Goal: Information Seeking & Learning: Learn about a topic

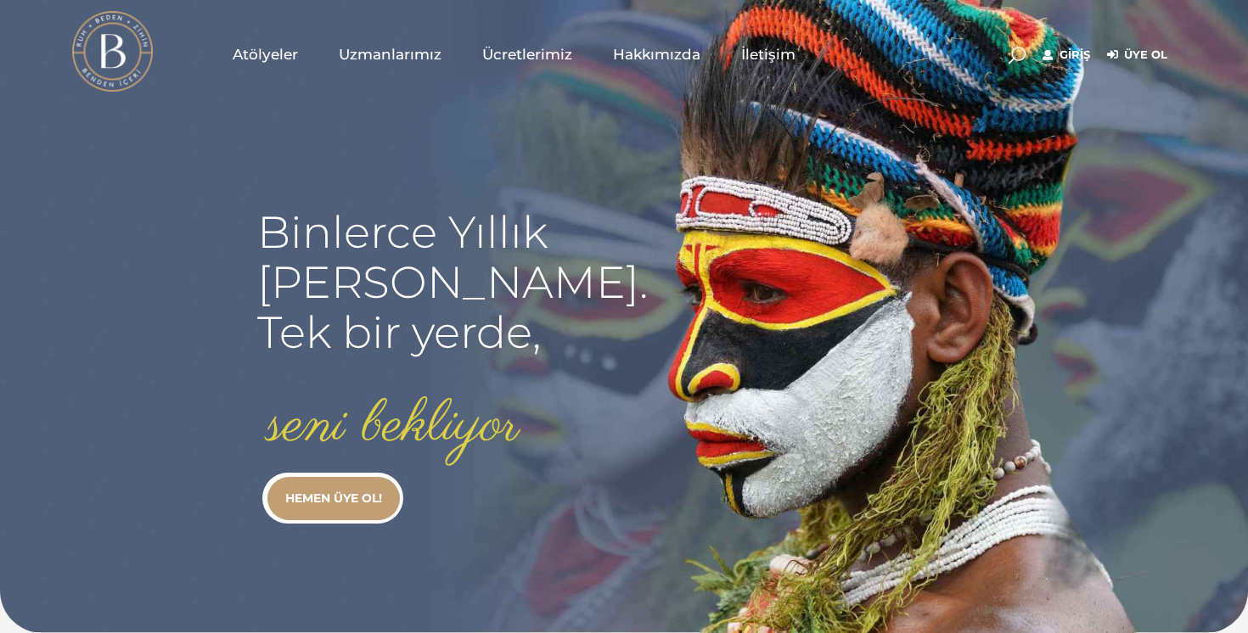
click at [1038, 56] on div "Giriş Üye Ol" at bounding box center [1105, 53] width 142 height 21
click at [1055, 56] on link "Giriş" at bounding box center [1067, 55] width 48 height 20
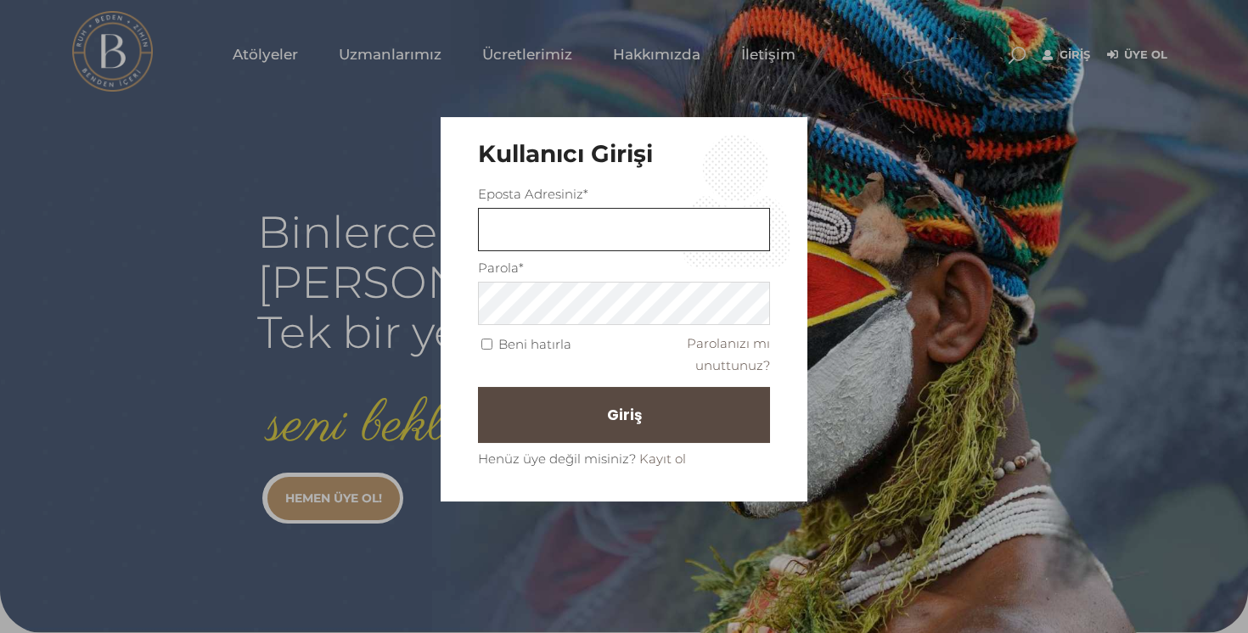
click at [611, 245] on input "text" at bounding box center [624, 230] width 292 height 43
type input "isik.ekim@gmail.com"
click at [612, 406] on button "Giriş" at bounding box center [624, 415] width 292 height 56
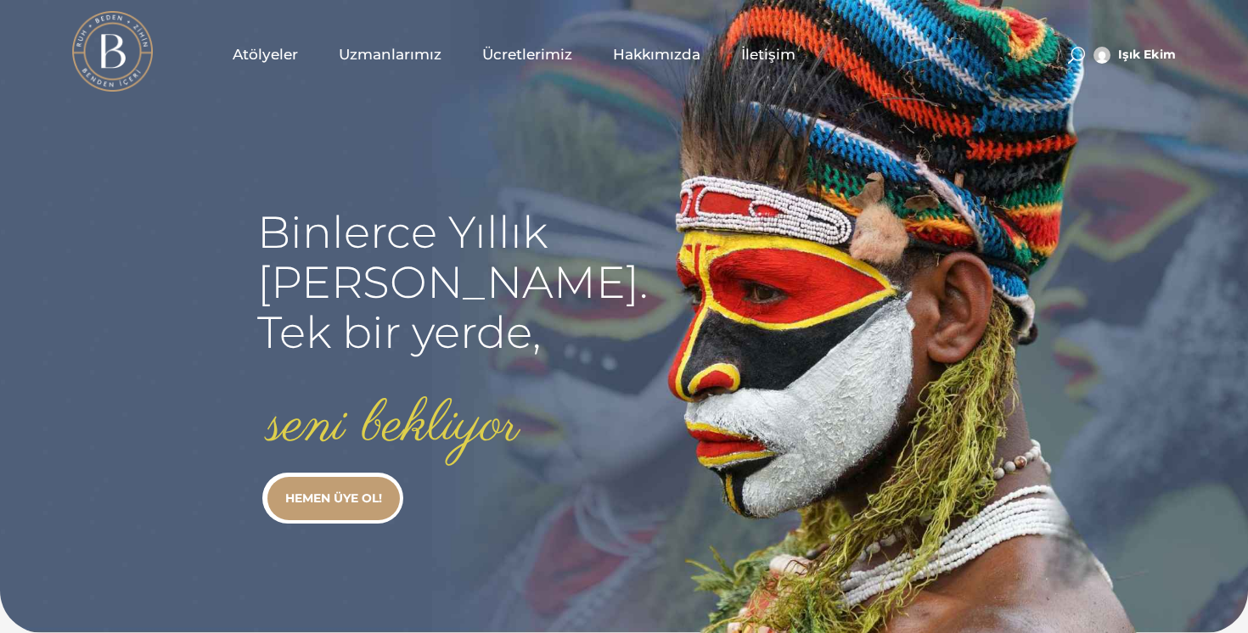
click at [262, 56] on span "Atölyeler" at bounding box center [265, 55] width 65 height 20
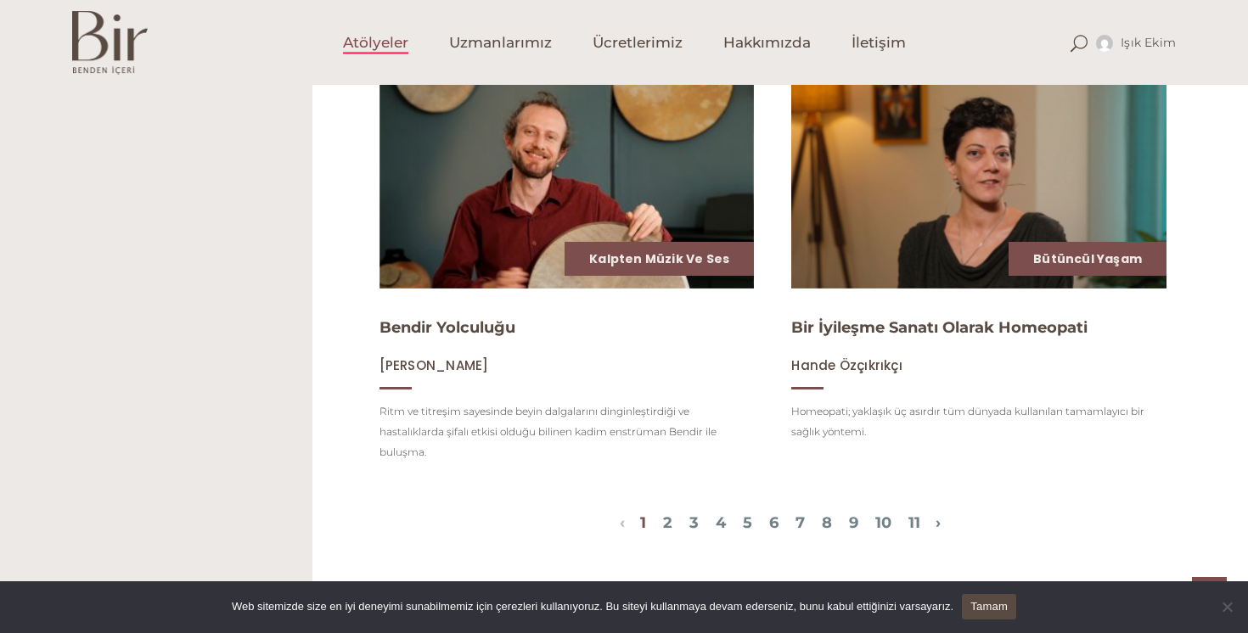
scroll to position [1898, 0]
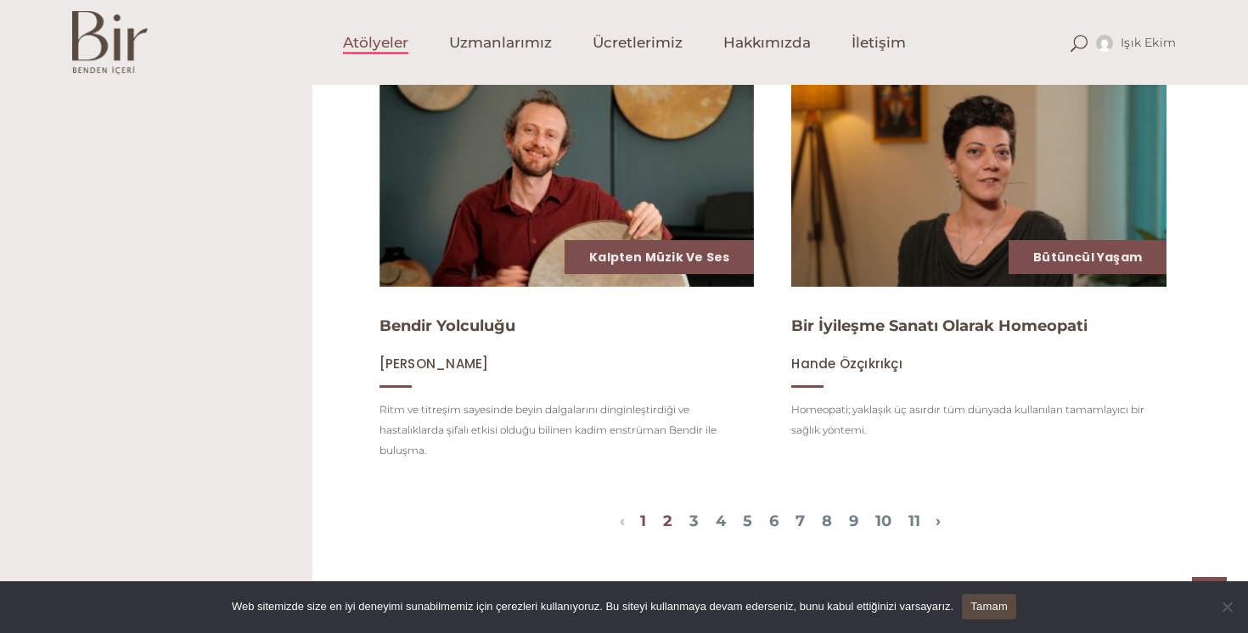
click at [663, 519] on link "2" at bounding box center [667, 521] width 9 height 19
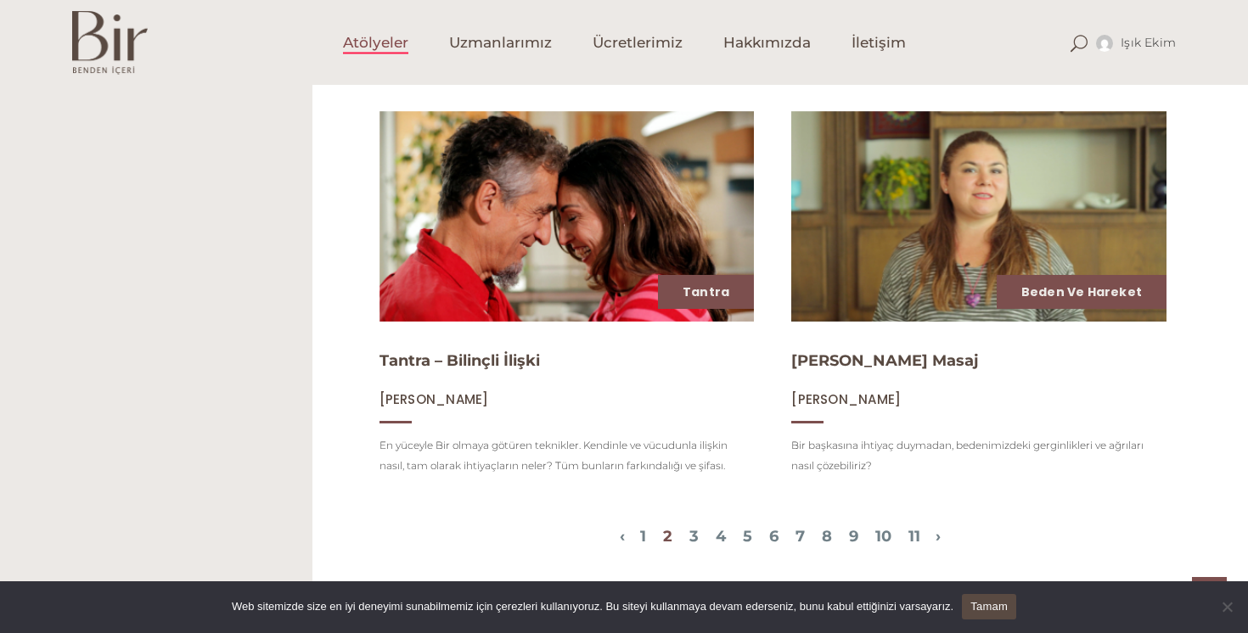
scroll to position [1887, 0]
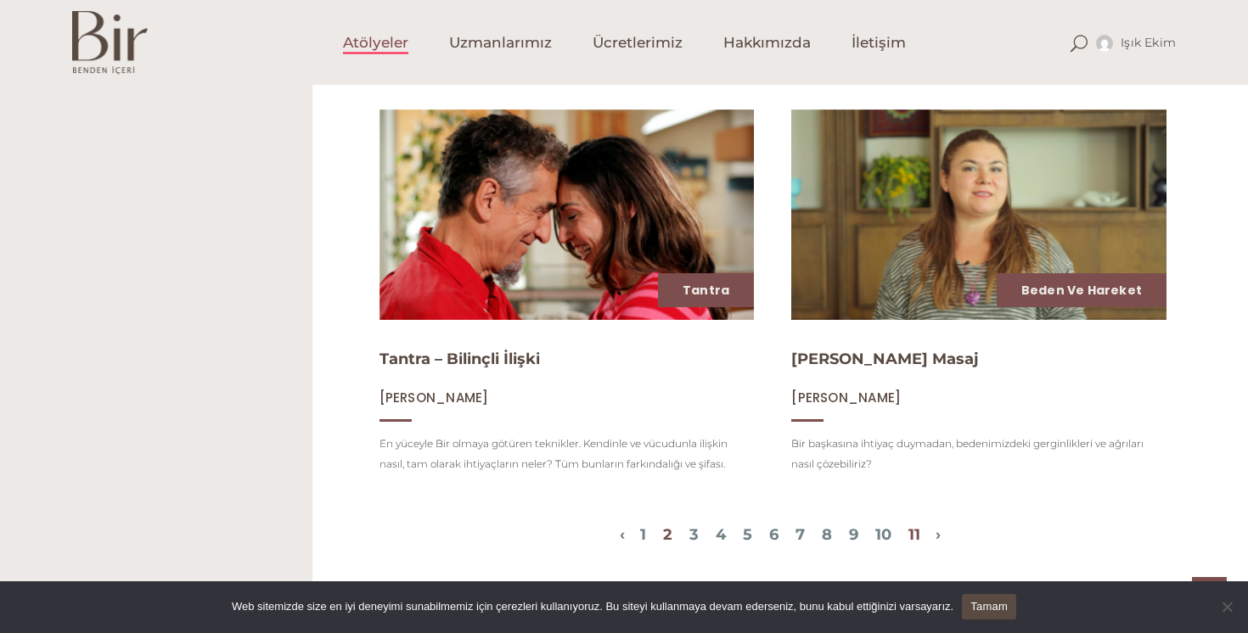
click at [920, 526] on link "11" at bounding box center [915, 535] width 12 height 19
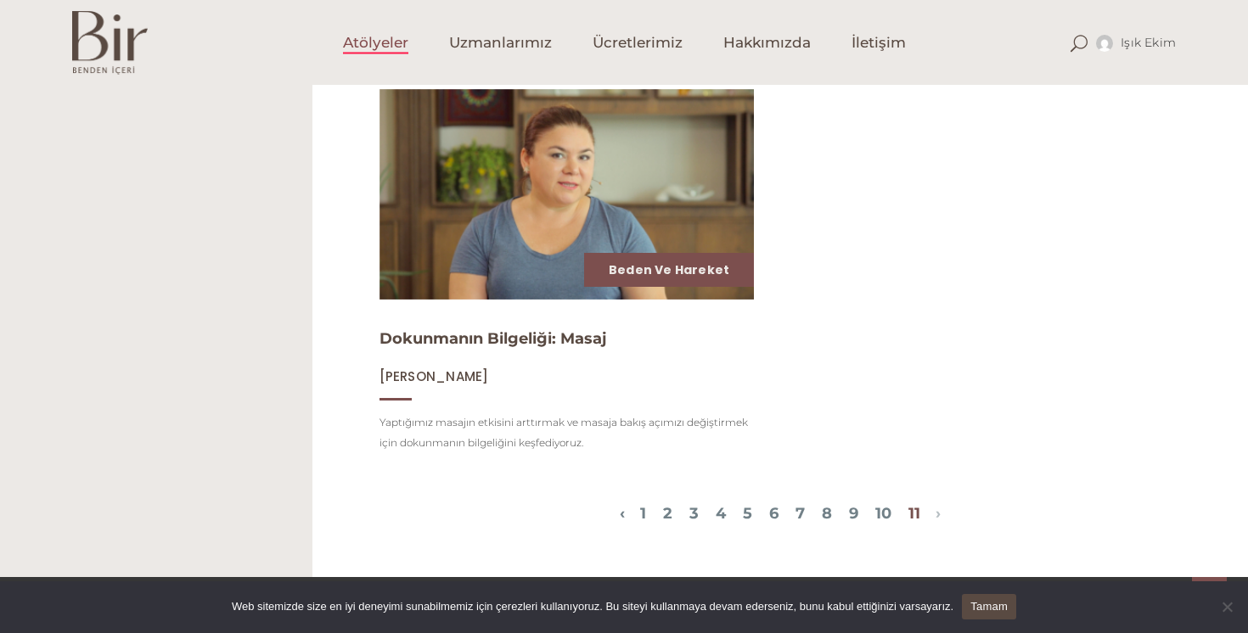
scroll to position [1058, 0]
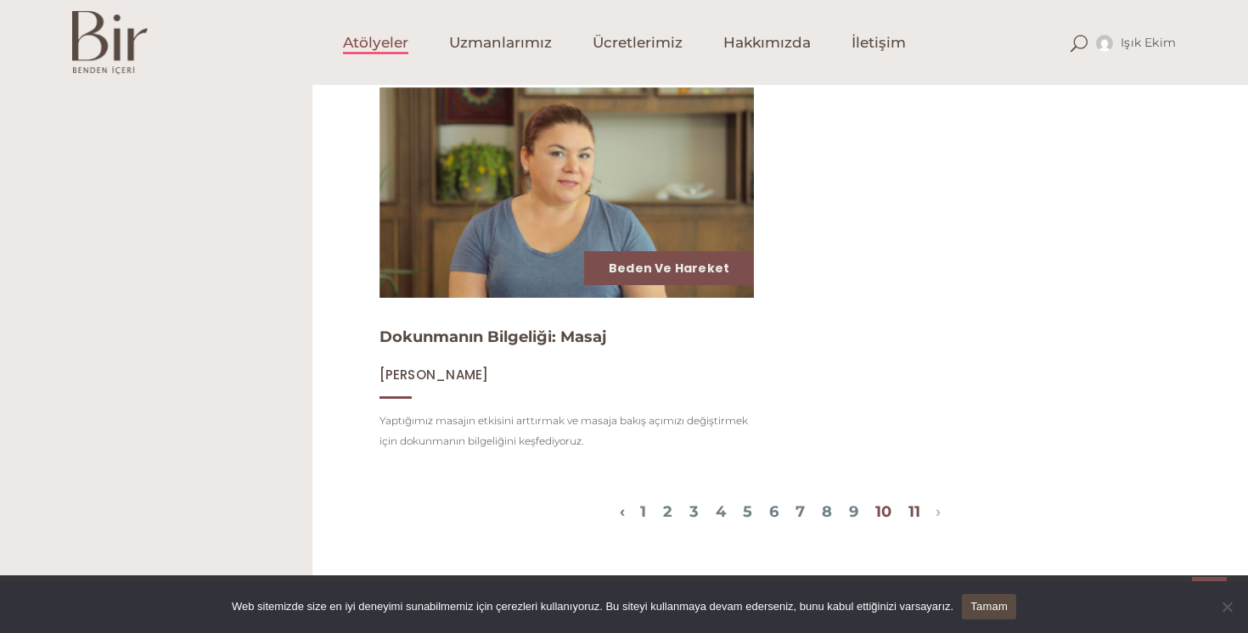
click at [892, 503] on link "10" at bounding box center [883, 512] width 16 height 19
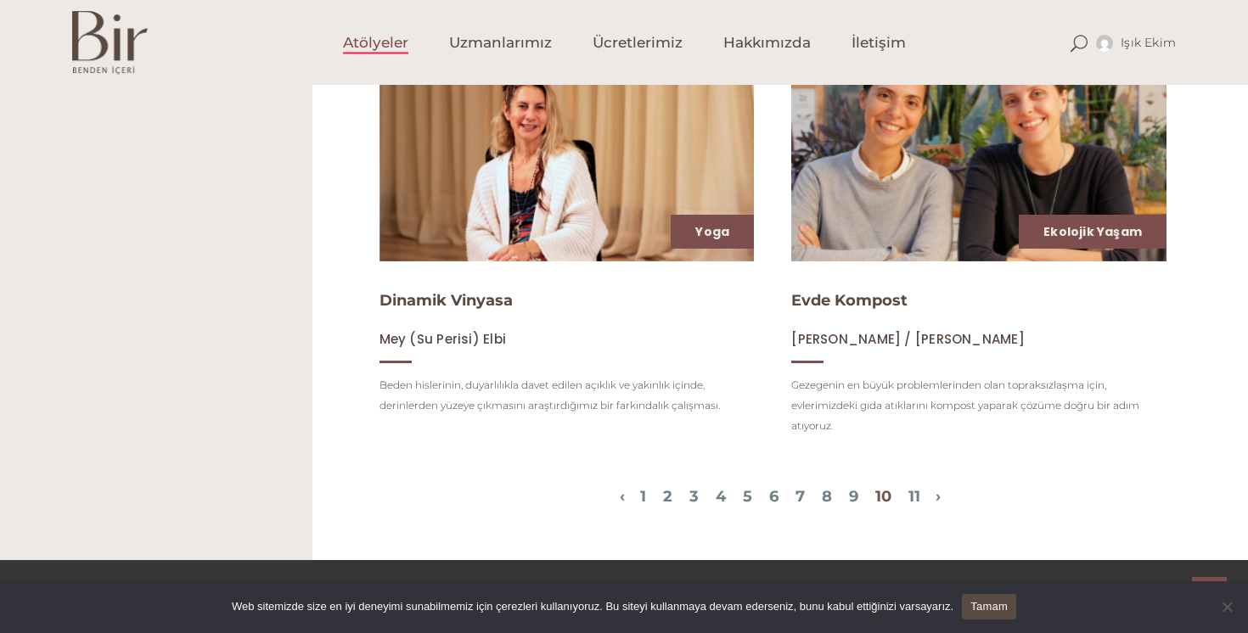
scroll to position [1886, 0]
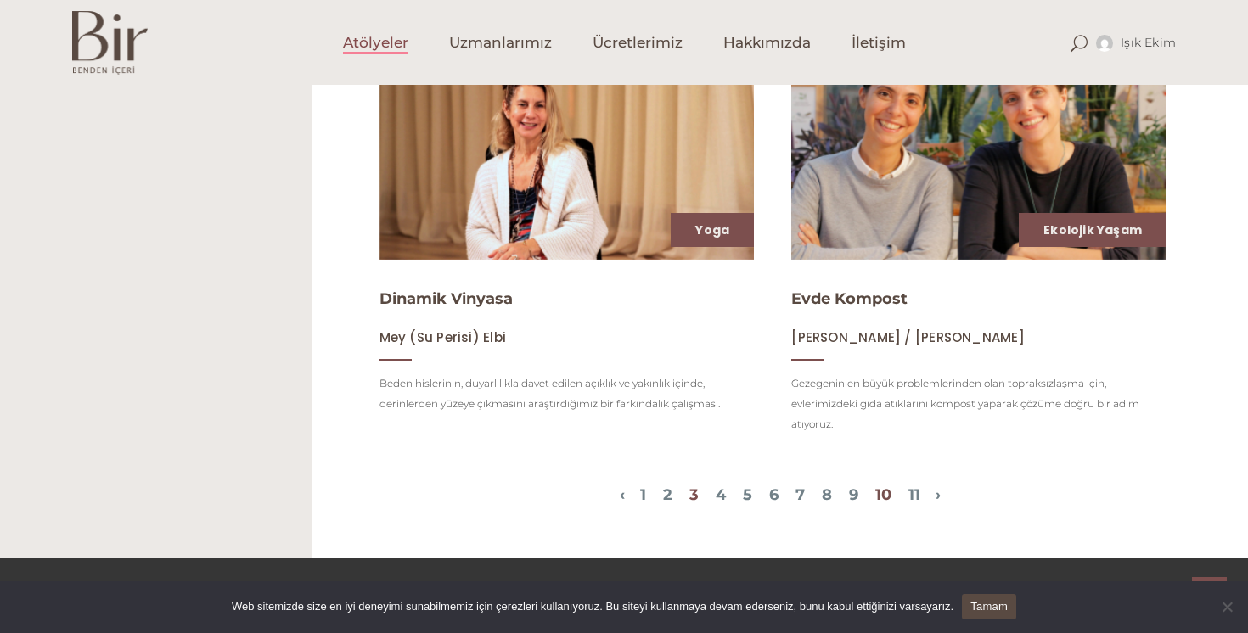
click at [689, 492] on link "3" at bounding box center [693, 495] width 9 height 19
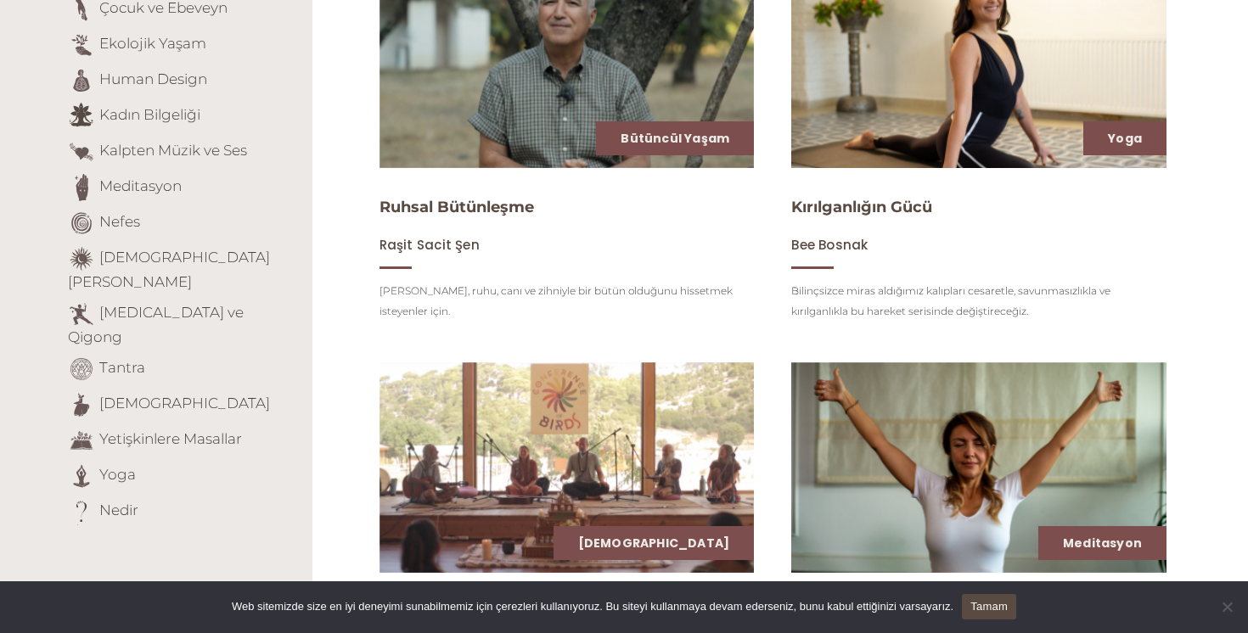
scroll to position [0, 0]
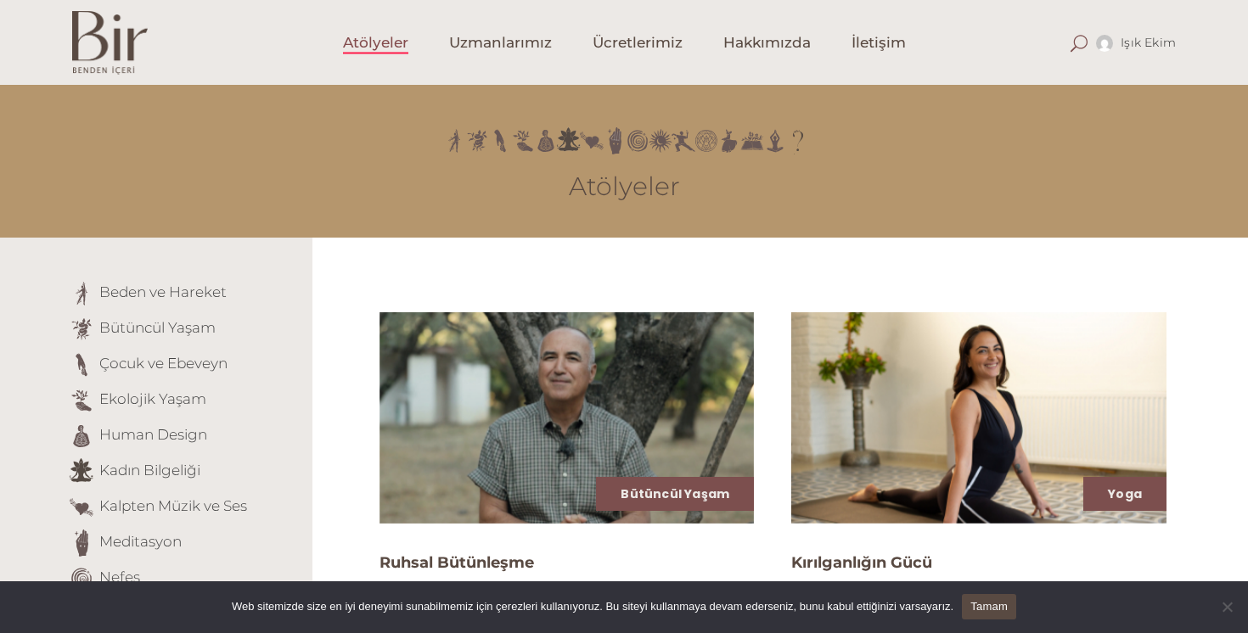
click at [1083, 45] on span at bounding box center [1079, 43] width 17 height 17
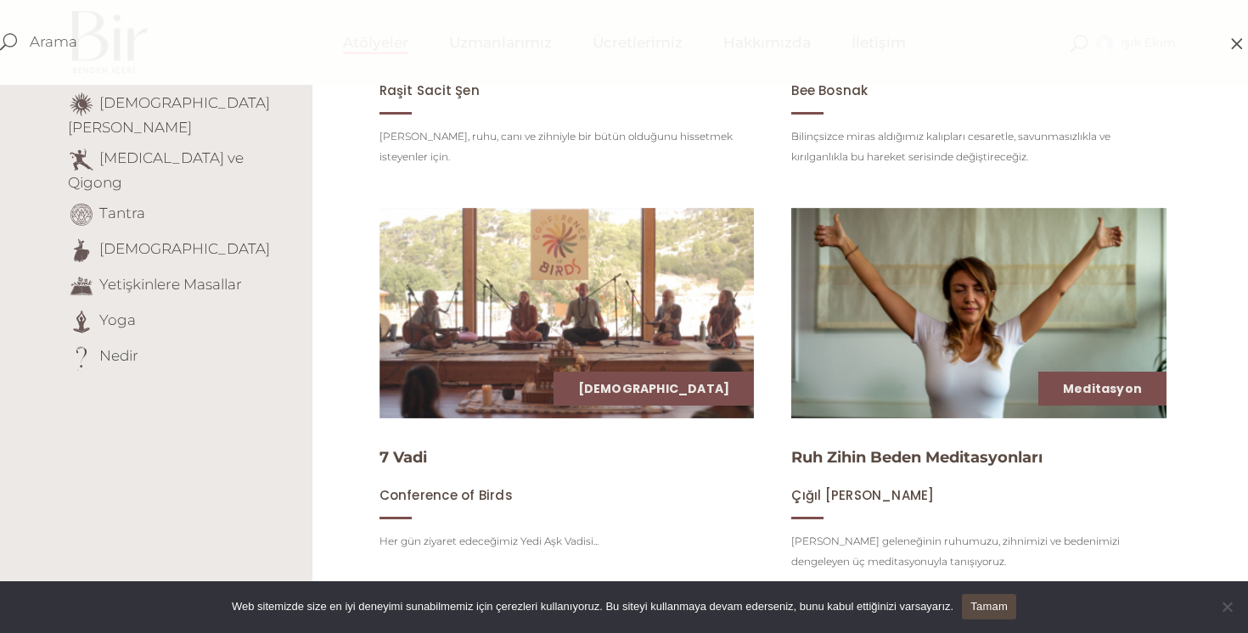
scroll to position [512, 0]
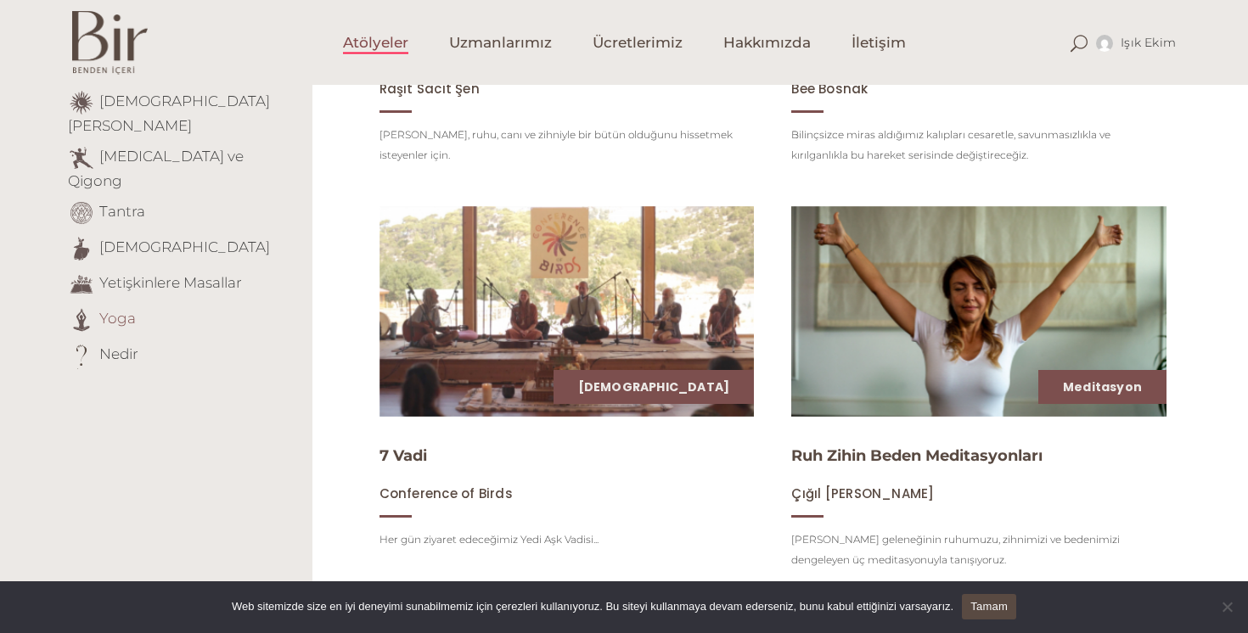
click at [123, 310] on link "Yoga" at bounding box center [117, 318] width 37 height 17
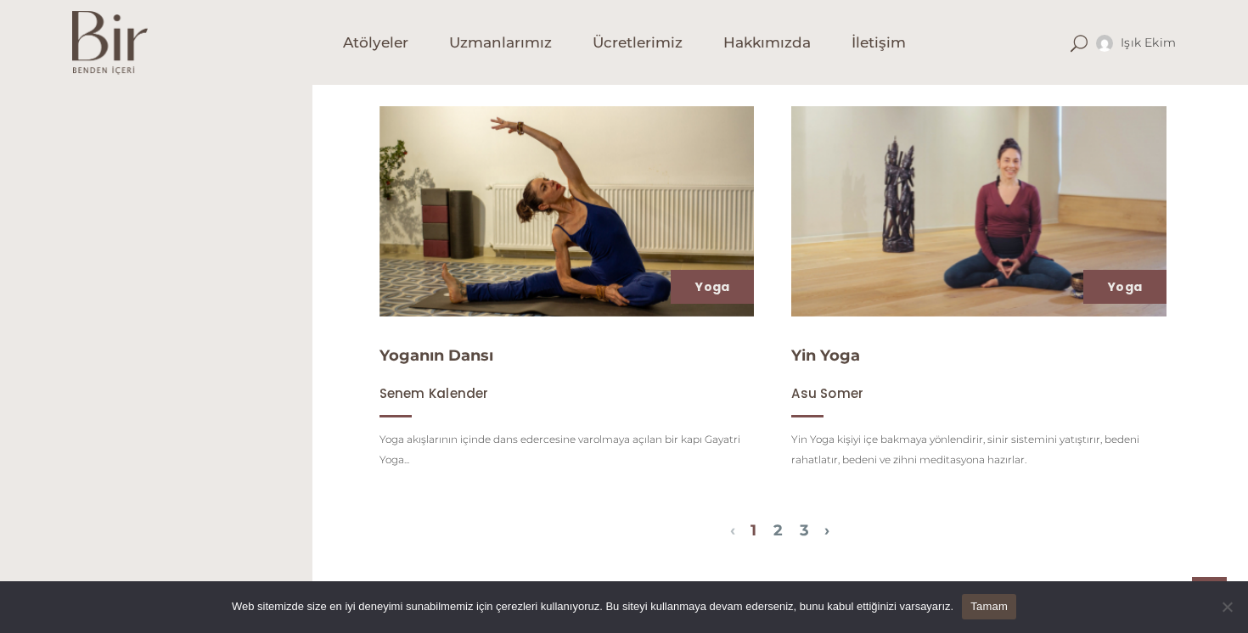
scroll to position [1915, 0]
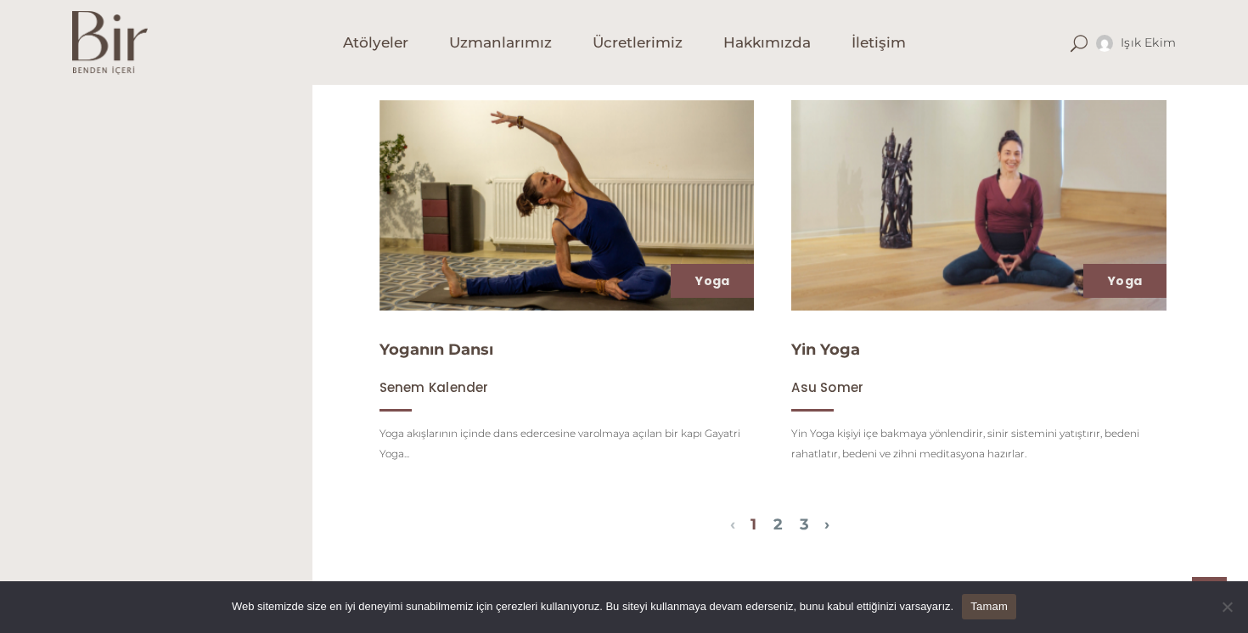
click at [972, 254] on img at bounding box center [979, 205] width 386 height 217
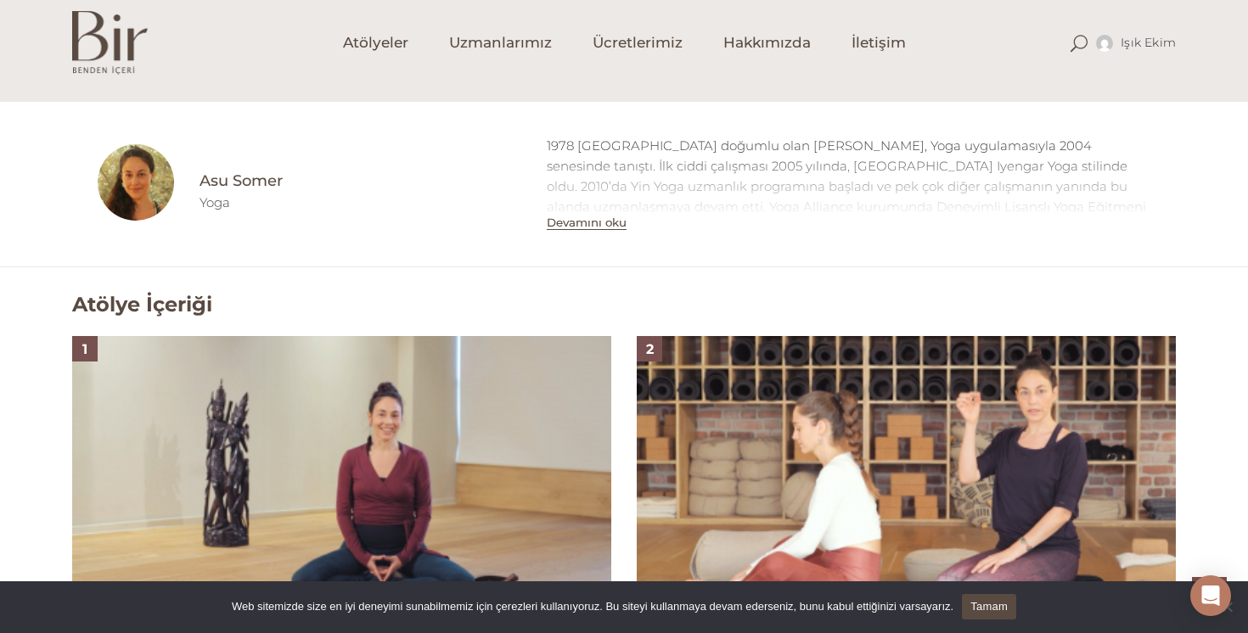
scroll to position [886, 0]
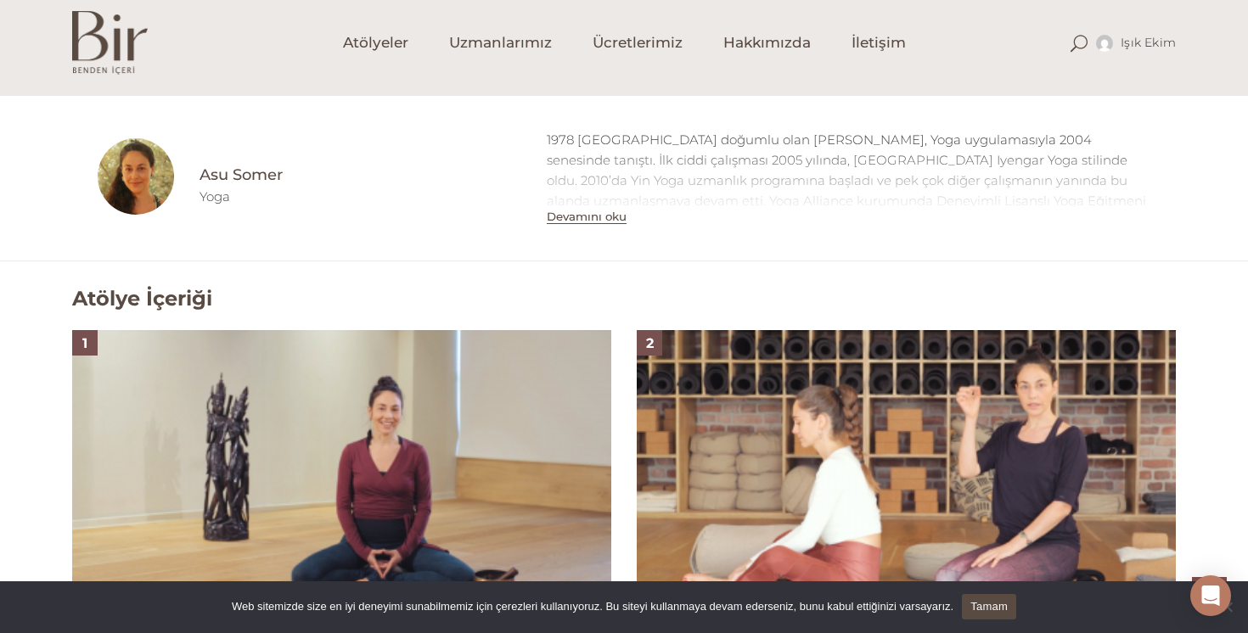
click at [597, 222] on button "Devamını oku" at bounding box center [587, 217] width 80 height 14
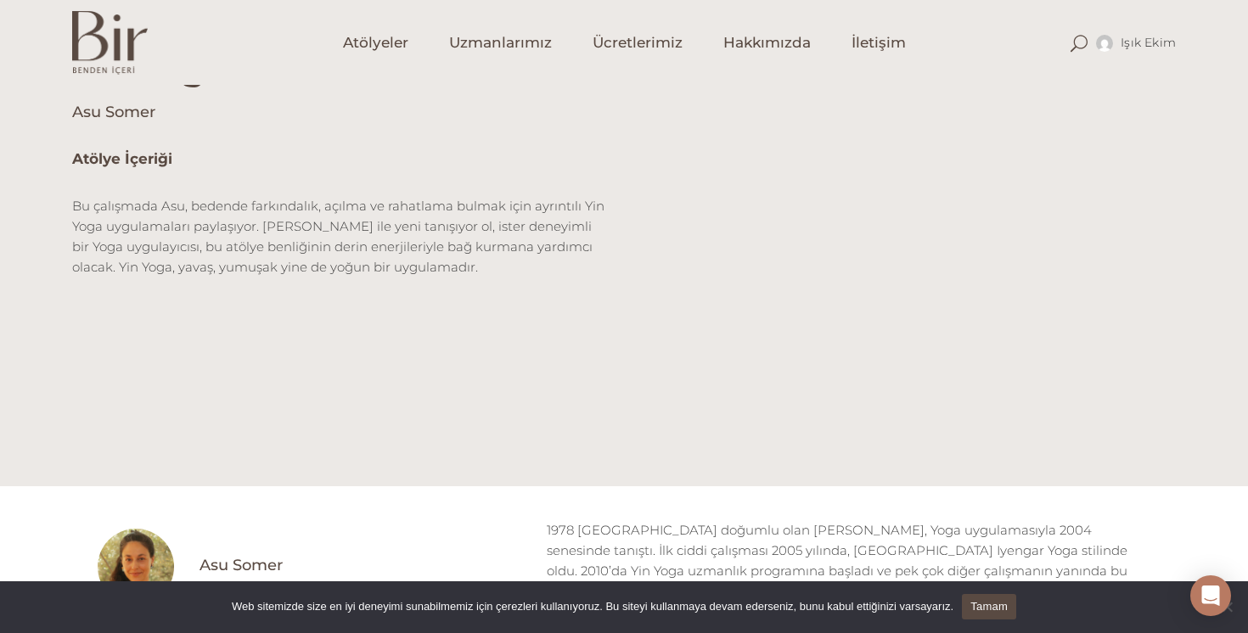
scroll to position [453, 0]
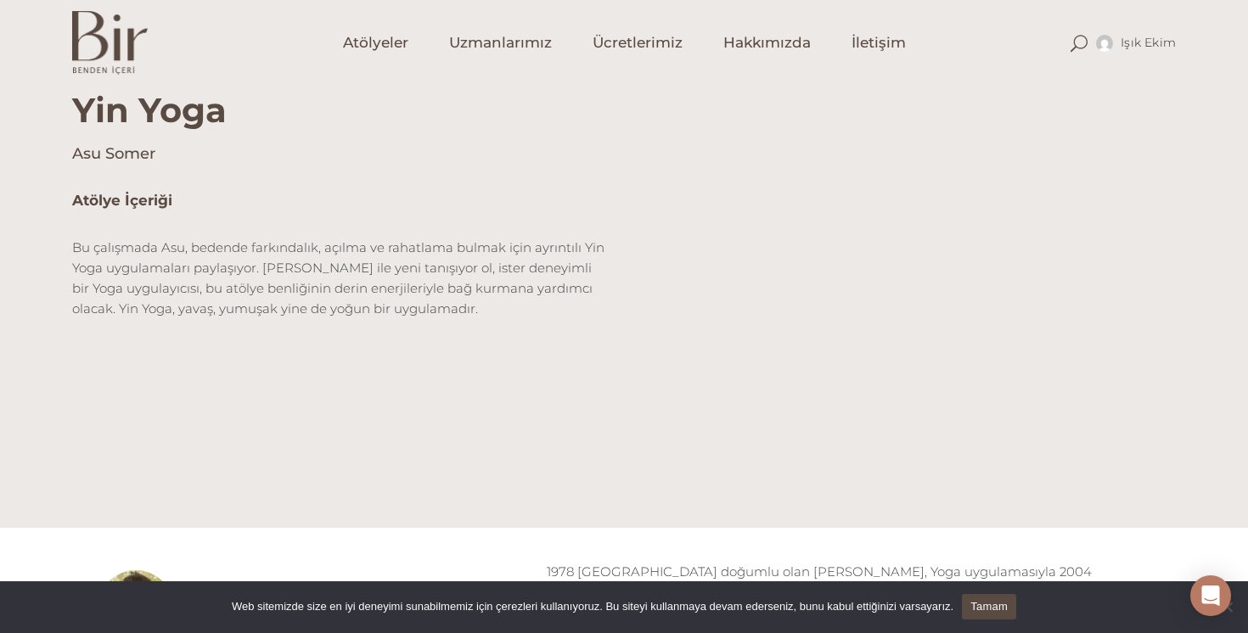
click at [582, 470] on div "Atölye İçeriği Bu çalışmada Asu, bedende farkındalık, açılma ve rahatlama bulma…" at bounding box center [623, 342] width 1129 height 304
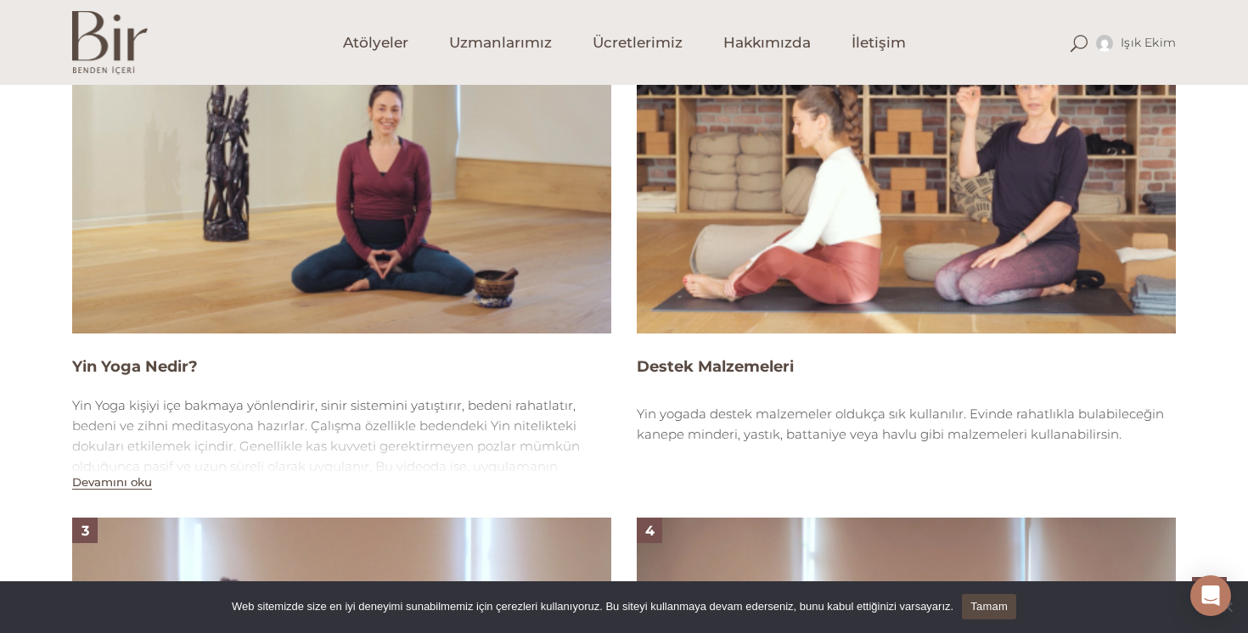
scroll to position [1294, 0]
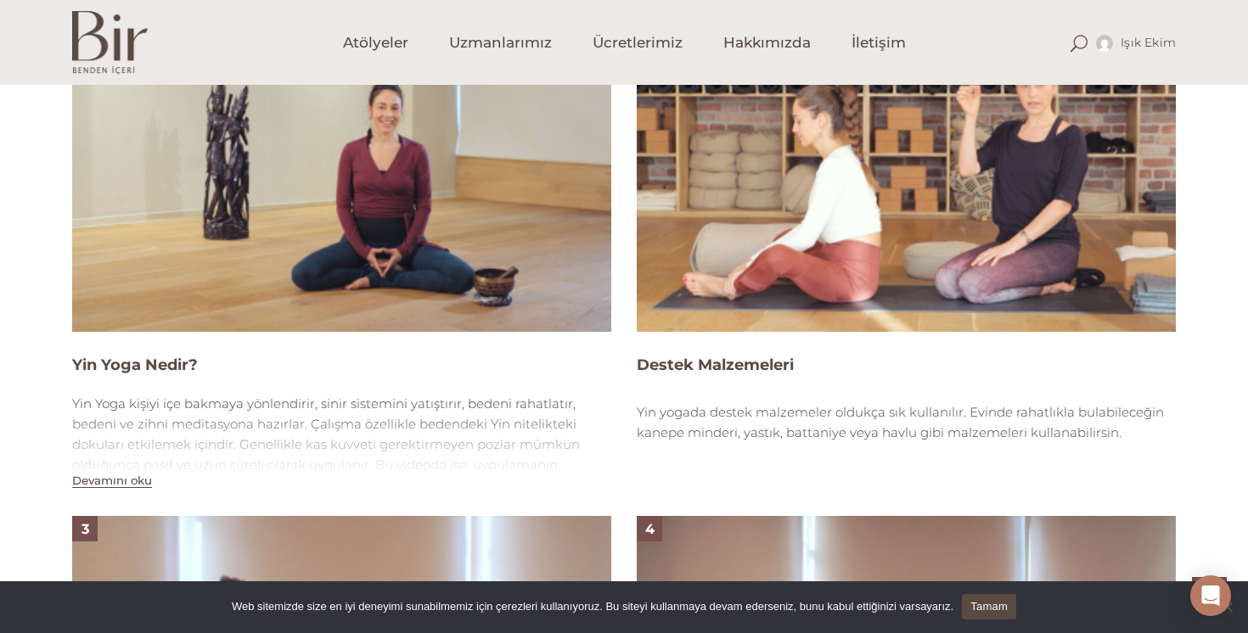
click at [481, 225] on img at bounding box center [341, 180] width 539 height 303
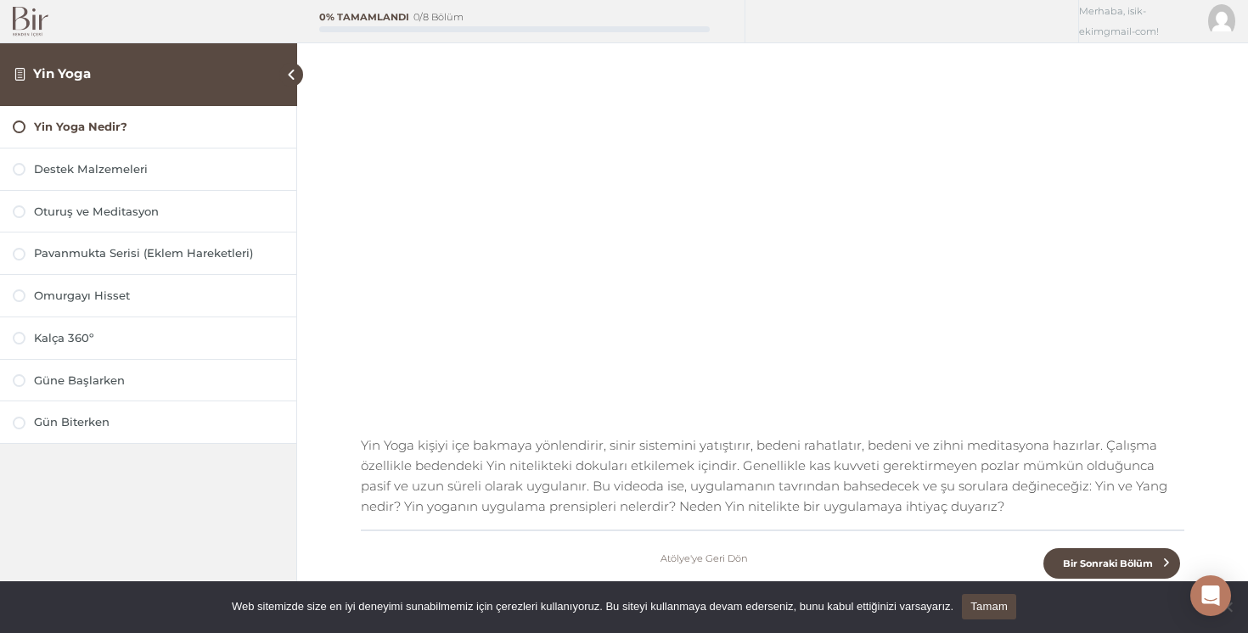
scroll to position [211, 0]
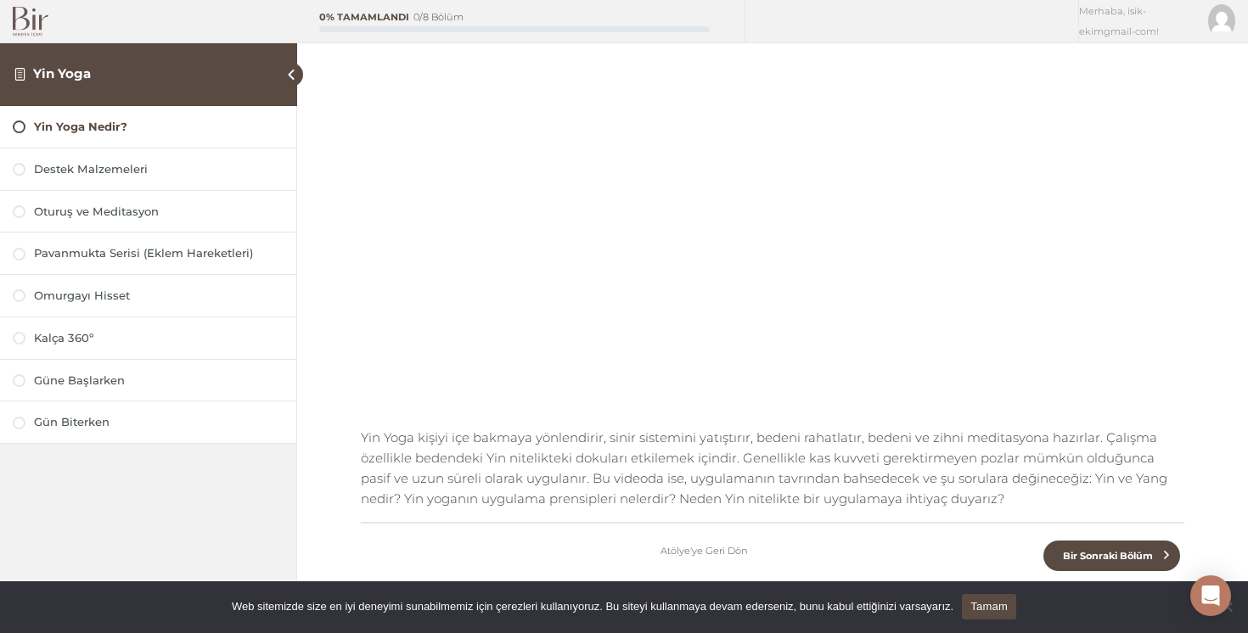
click at [1205, 279] on div "Yin Yoga Nedir? Yin Yoga Yin Yoga Nedir? Tamamlanmadı Yin Yoga kişiyi içe bakma…" at bounding box center [772, 275] width 951 height 972
click at [1206, 318] on div "Yin Yoga Nedir? Yin Yoga Yin Yoga Nedir? Tamamlanmadı Yin Yoga kişiyi içe bakma…" at bounding box center [772, 275] width 951 height 972
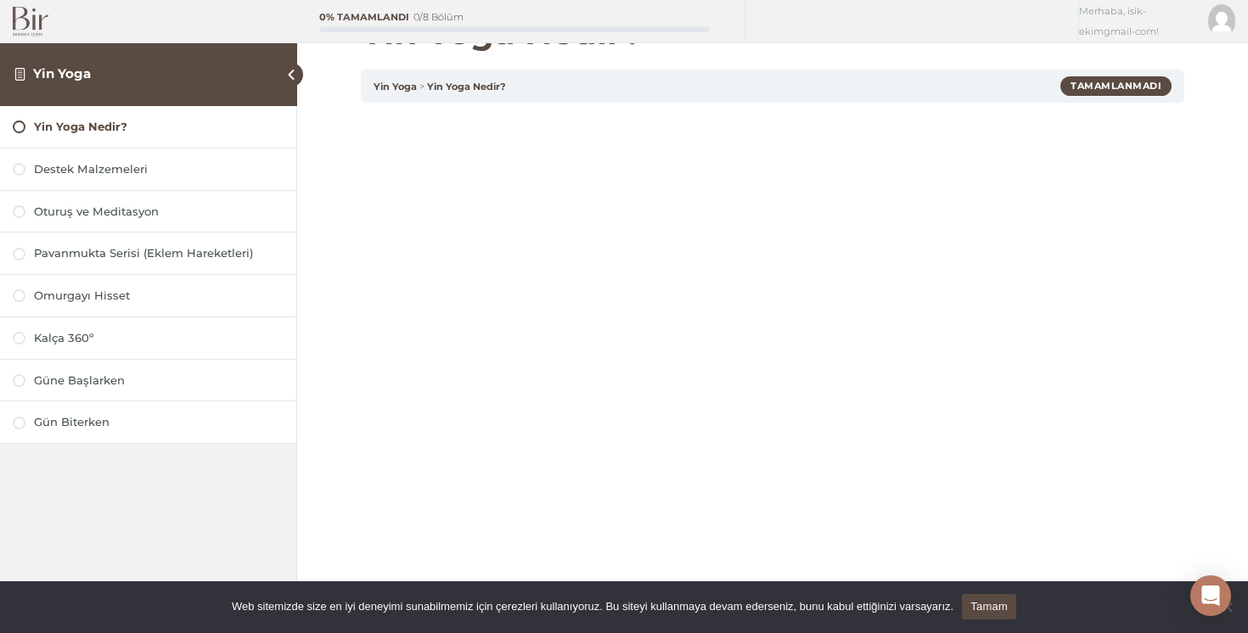
scroll to position [109, 0]
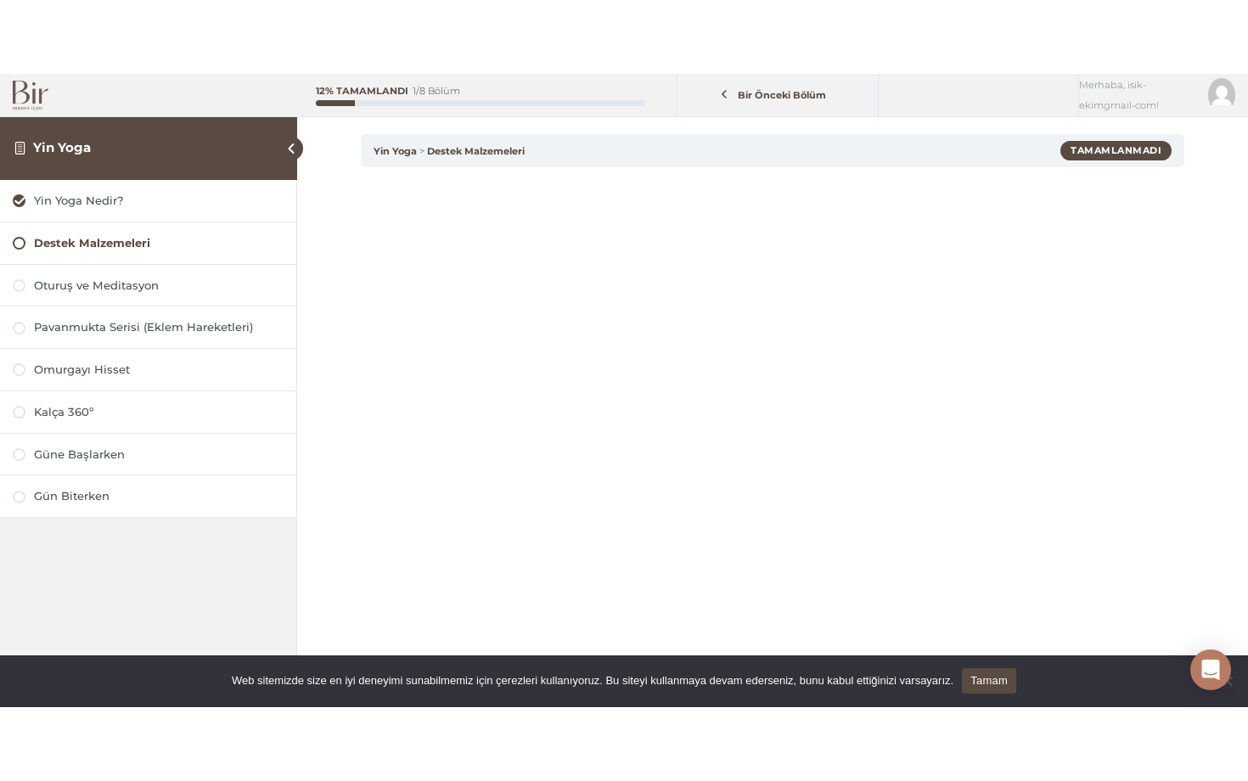
scroll to position [104, 0]
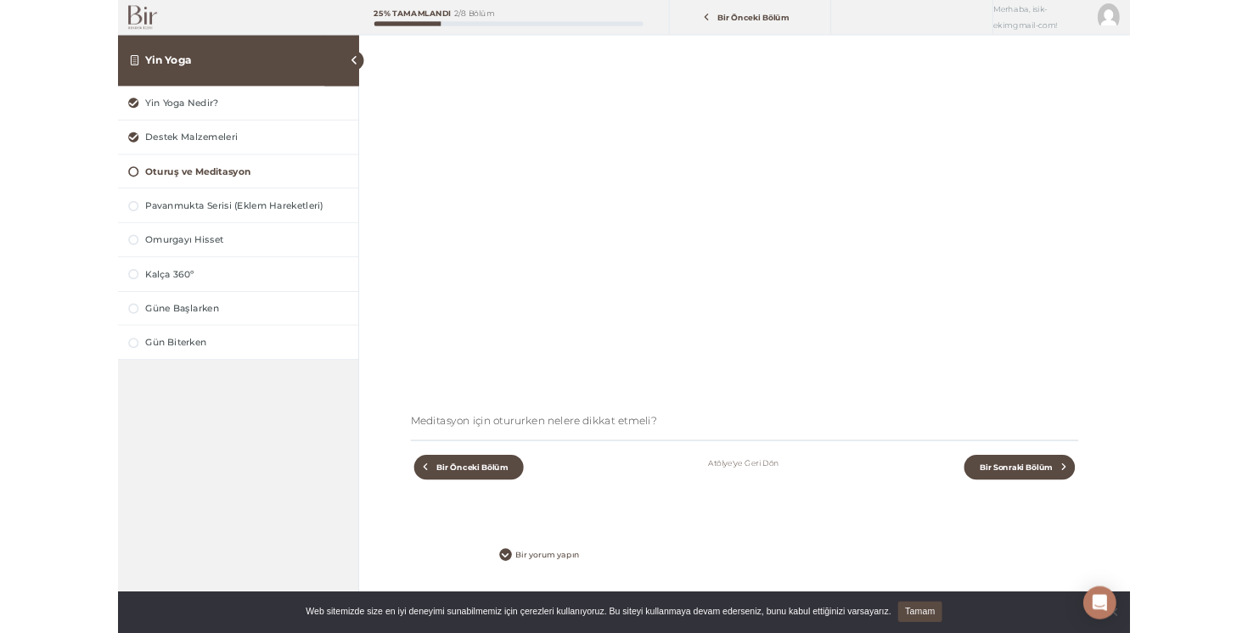
scroll to position [137, 0]
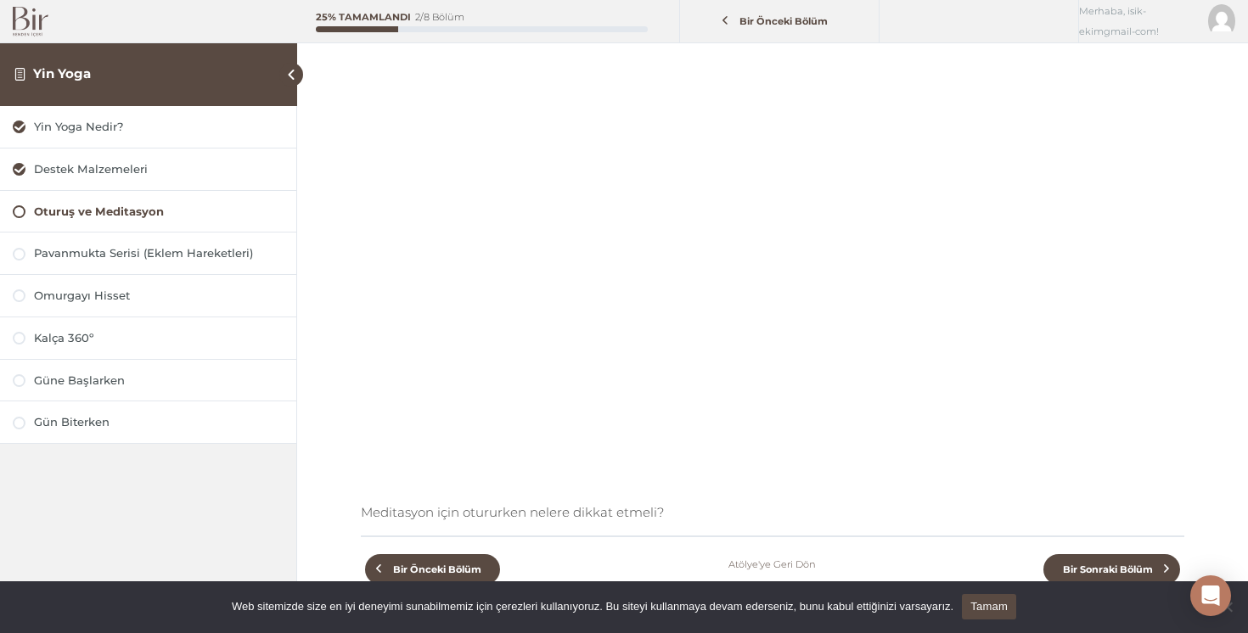
click at [179, 244] on div "Pavanmukta Serisi (Eklem Hareketleri)" at bounding box center [148, 254] width 296 height 42
click at [159, 245] on div "Pavanmukta Serisi (Eklem Hareketleri)" at bounding box center [159, 253] width 250 height 16
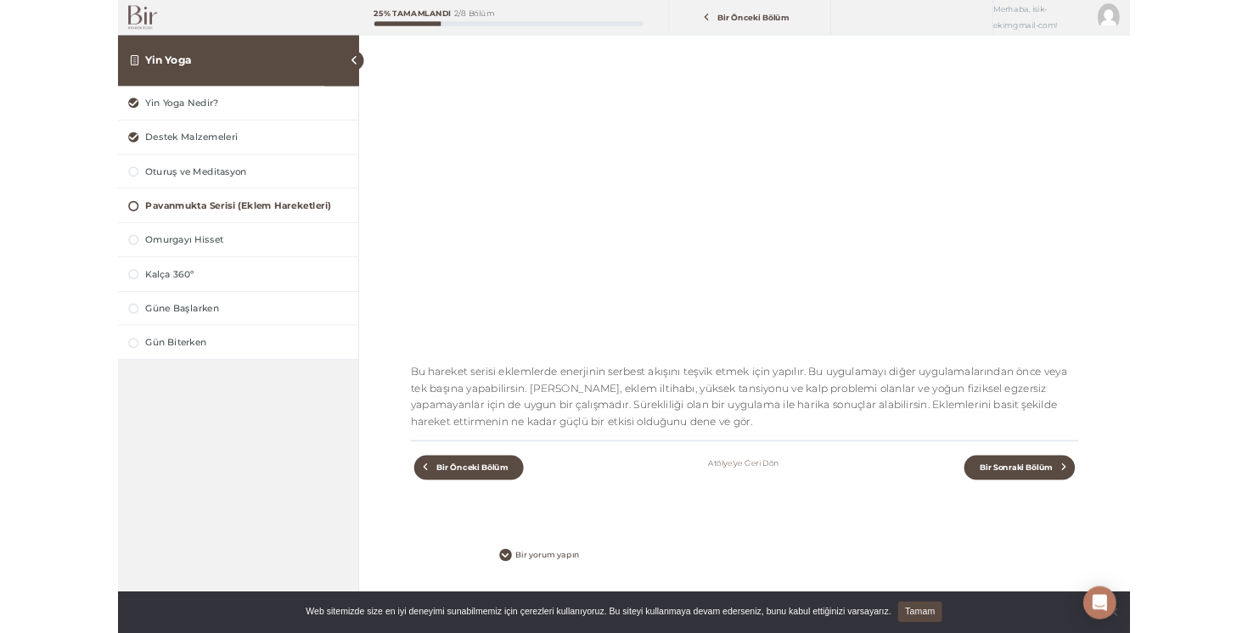
scroll to position [198, 0]
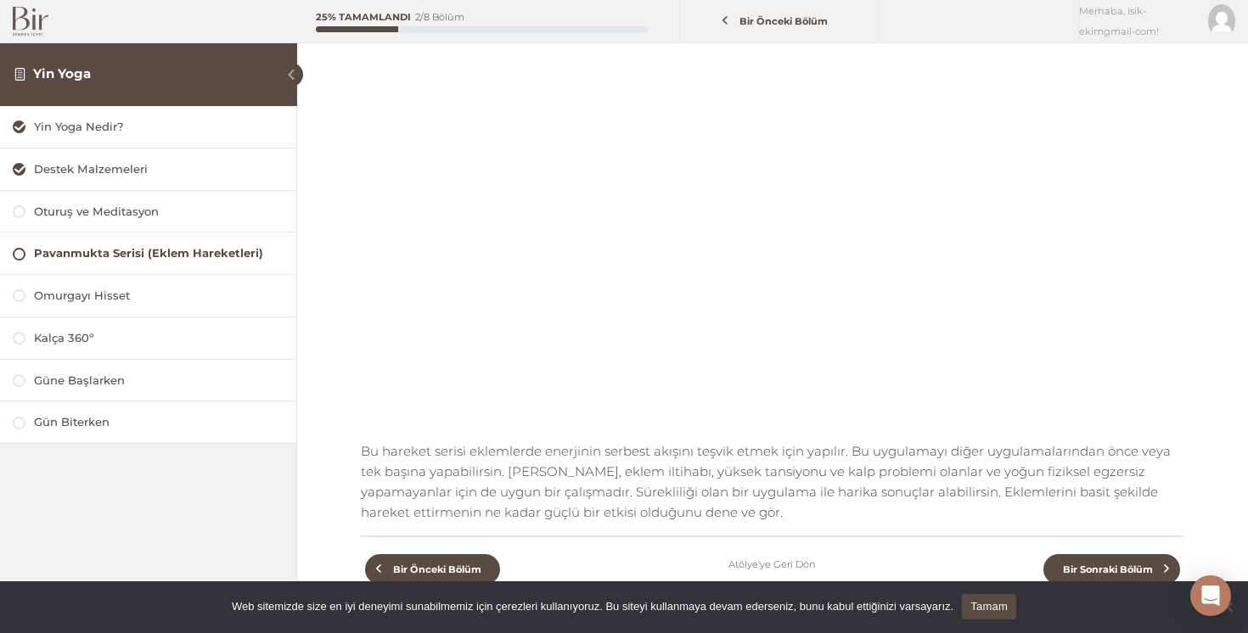
click at [295, 75] on span at bounding box center [291, 75] width 24 height 24
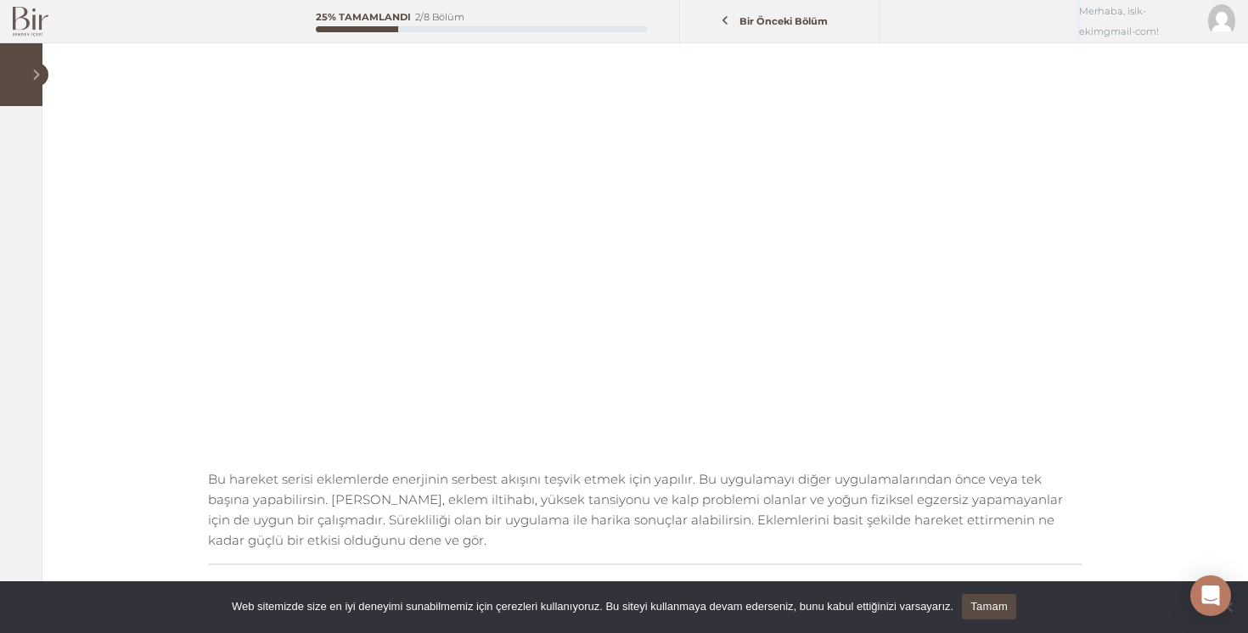
click at [44, 75] on span at bounding box center [37, 75] width 24 height 24
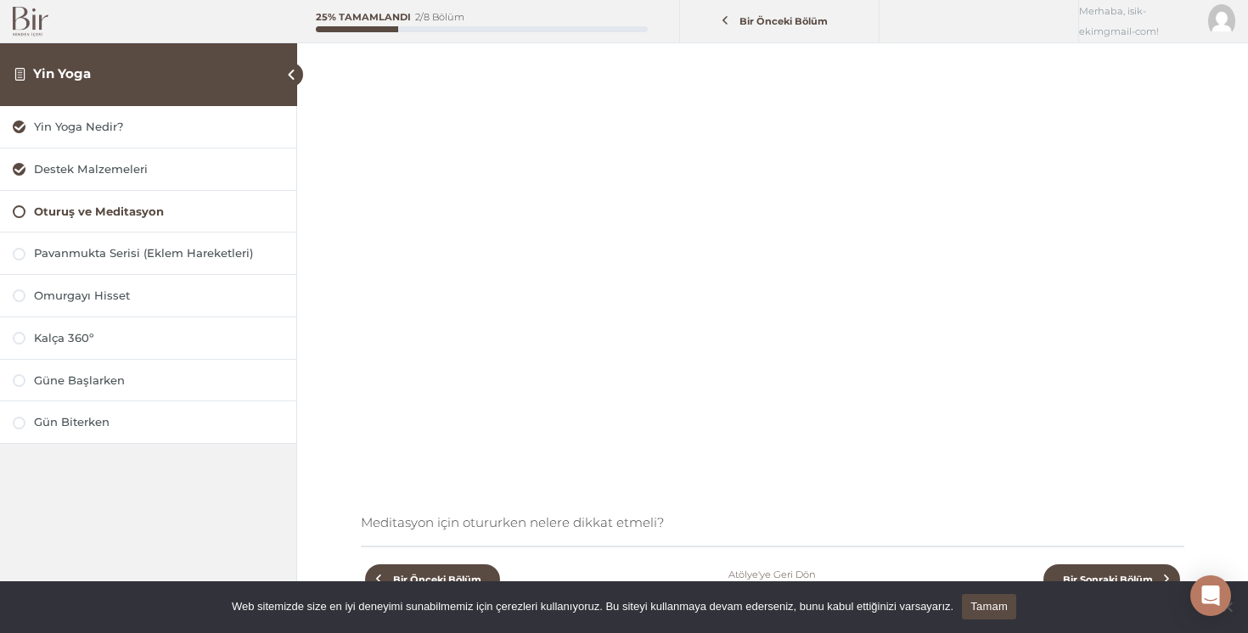
scroll to position [278, 0]
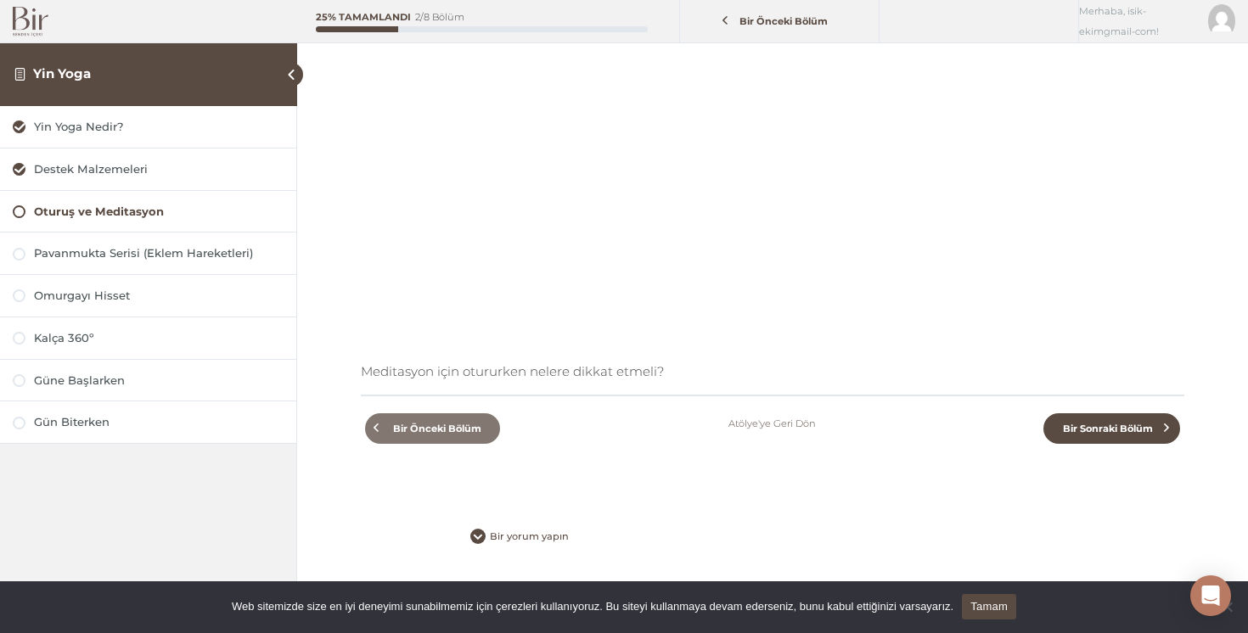
click at [460, 434] on span "Bir Önceki Bölüm" at bounding box center [437, 429] width 108 height 12
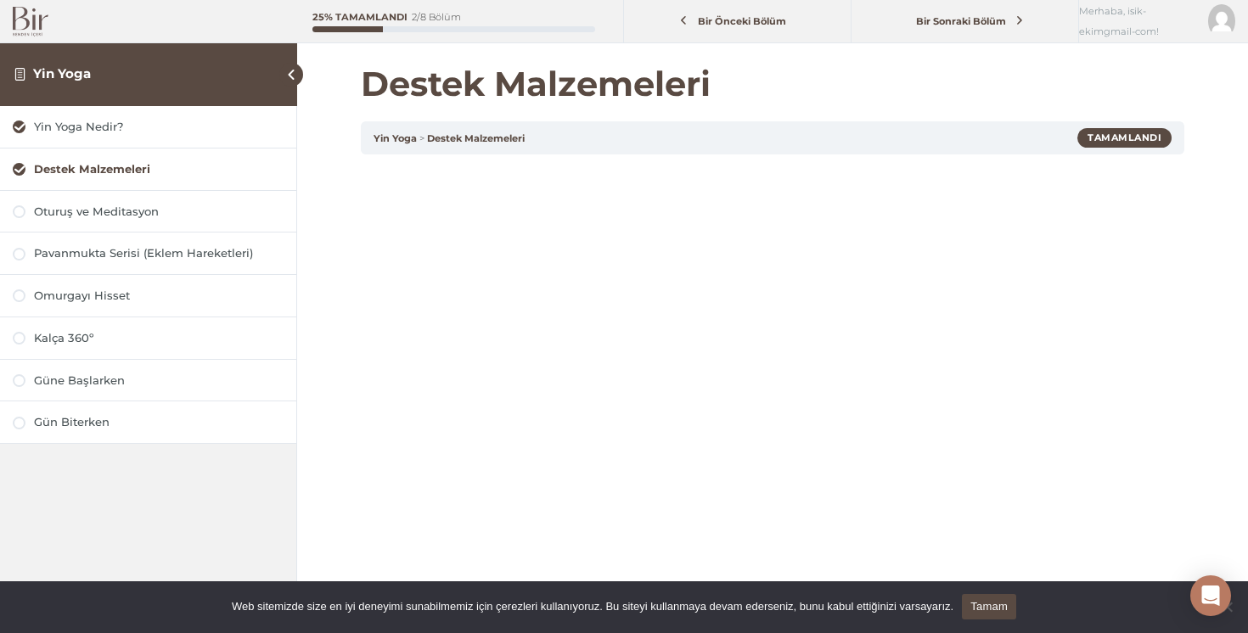
scroll to position [298, 0]
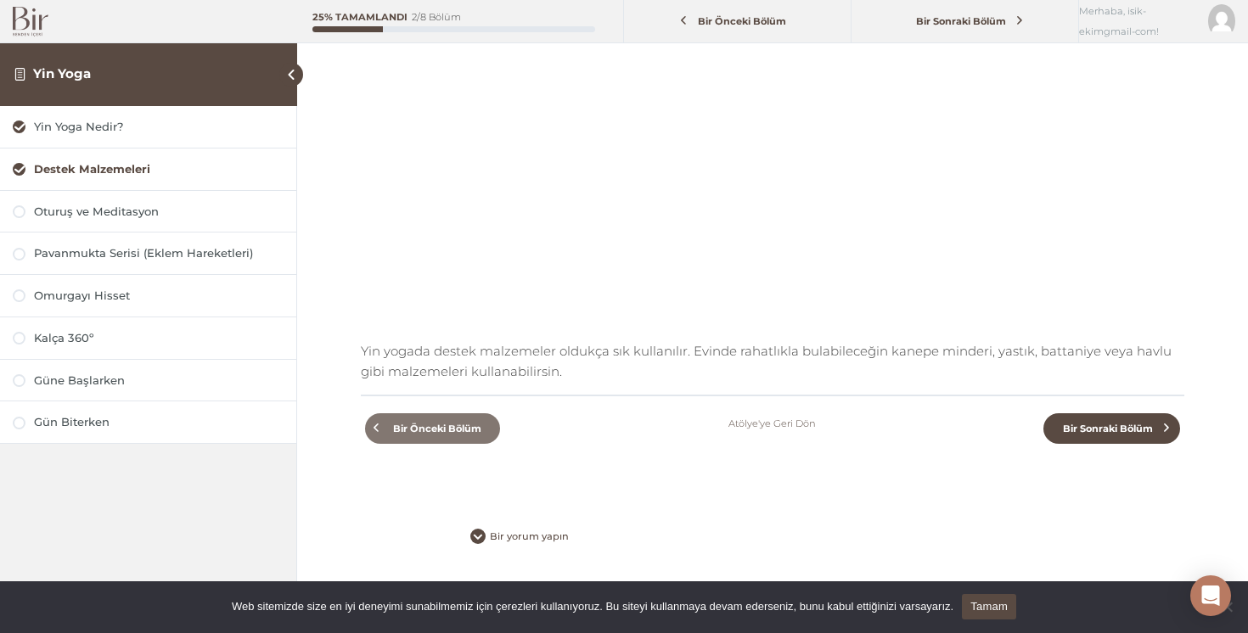
click at [452, 432] on span "Bir Önceki Bölüm" at bounding box center [437, 429] width 108 height 12
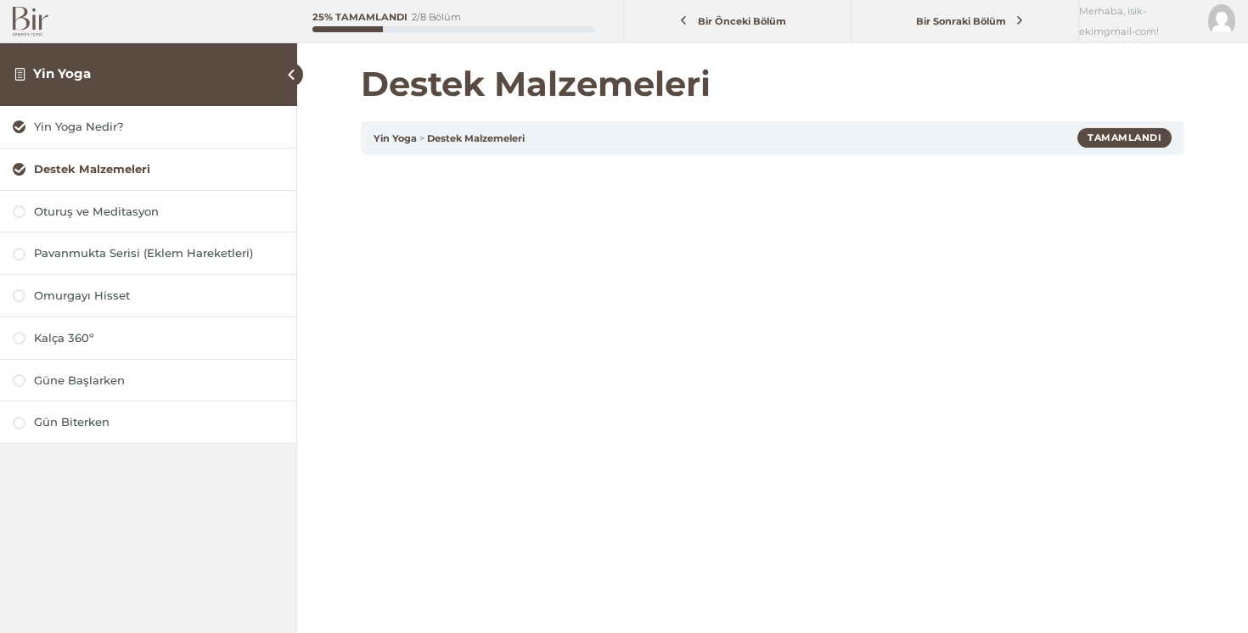
scroll to position [298, 0]
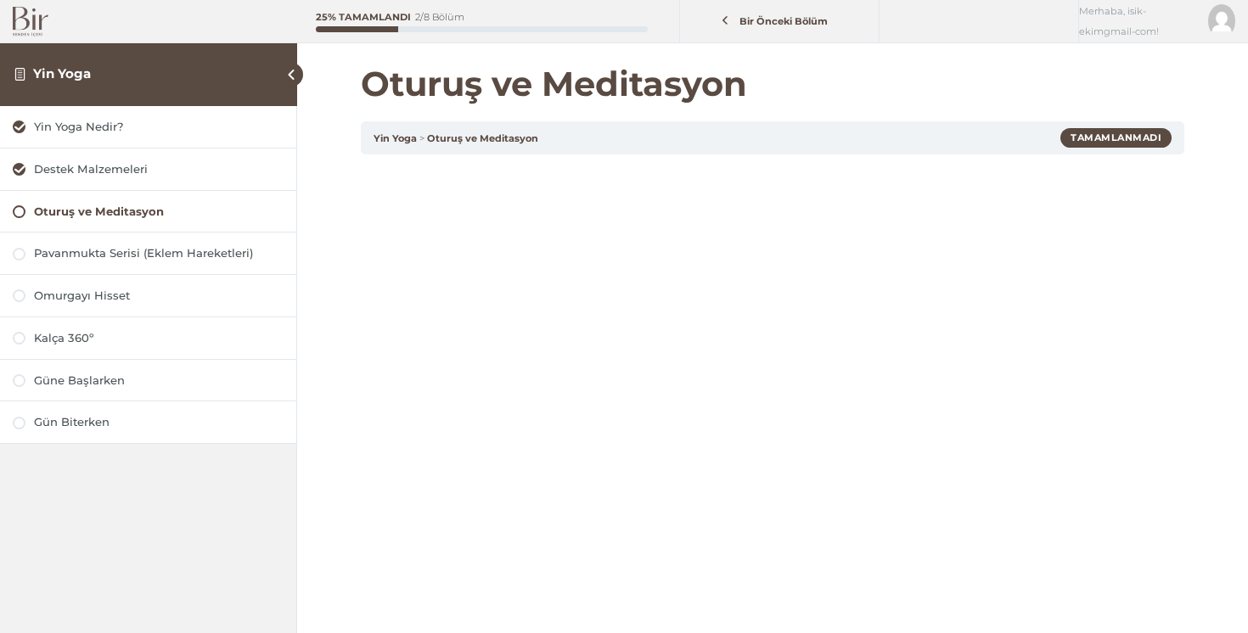
scroll to position [278, 0]
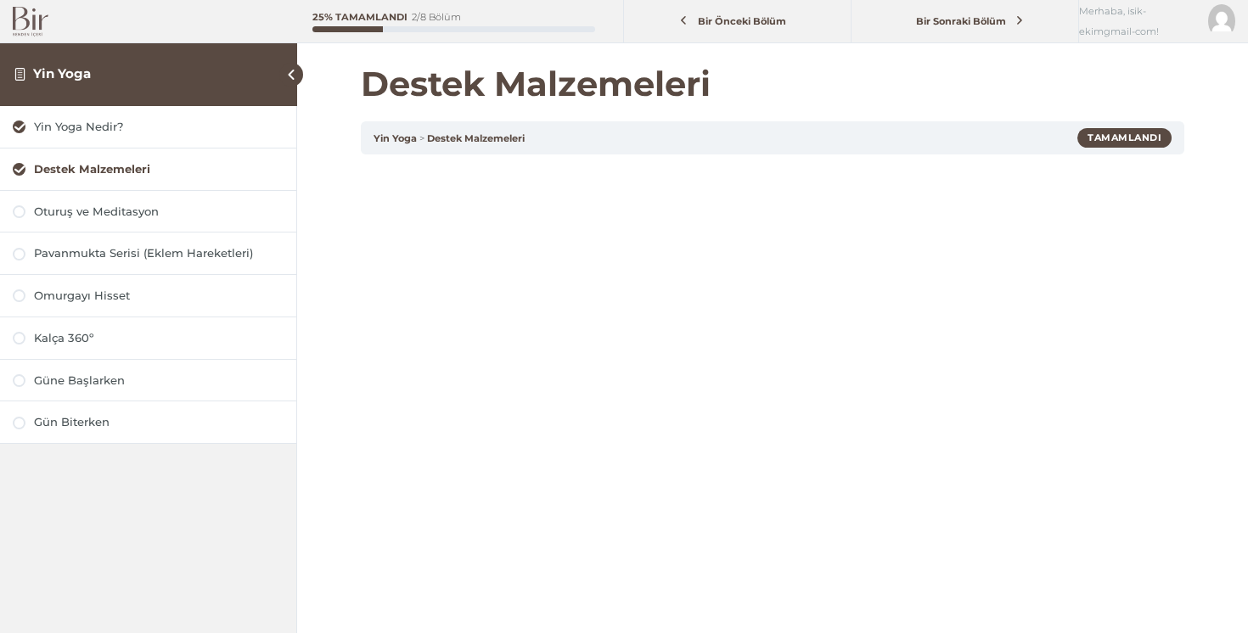
scroll to position [104, 0]
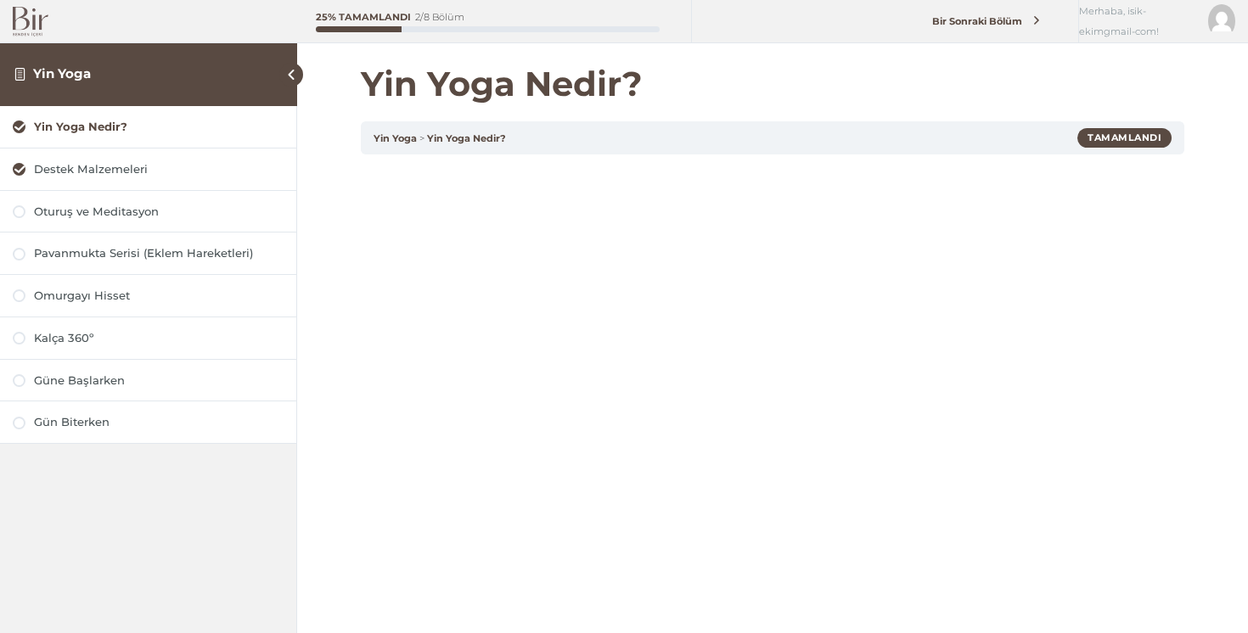
scroll to position [109, 0]
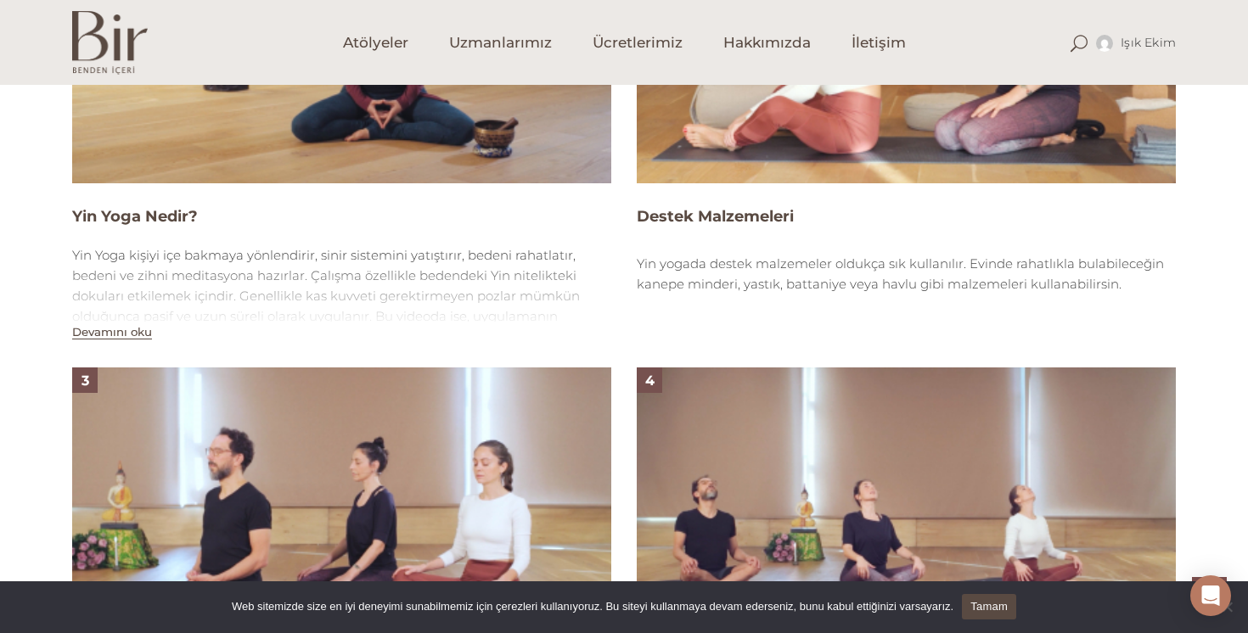
scroll to position [1269, 0]
